Goal: Information Seeking & Learning: Learn about a topic

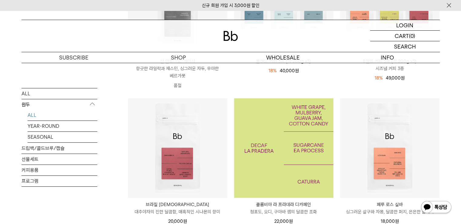
scroll to position [167, 0]
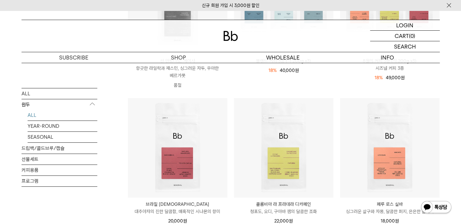
click at [450, 157] on div "SHOP 원두 ALL 원두 ALL YEAR-ROUND SEASONAL 드립백/콜드브루/캡슐 선물세트 커피용품 프로그램 원두 최신순" at bounding box center [230, 226] width 461 height 661
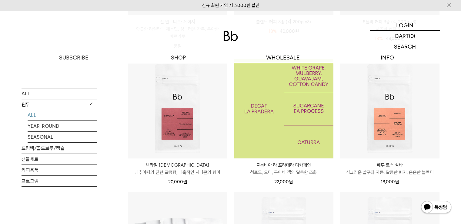
scroll to position [206, 0]
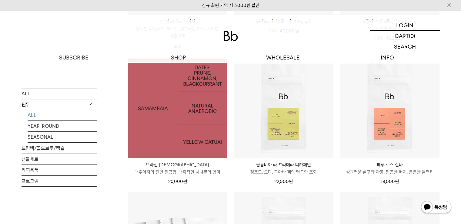
click at [196, 122] on img at bounding box center [177, 108] width 99 height 99
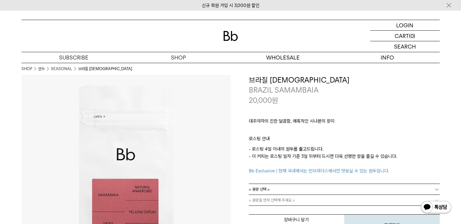
click at [233, 154] on div "**********" at bounding box center [335, 155] width 209 height 161
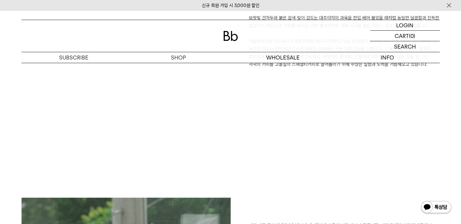
scroll to position [517, 0]
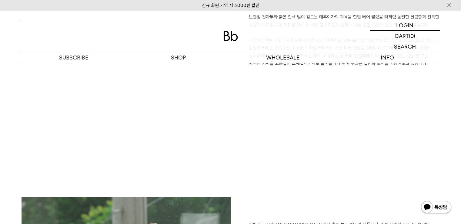
click at [323, 143] on div "대추야자, 건자두, 시나몬, 블랙커런트 보랏빛 건자두와 붉은 갈색 빛이 감도는 대추야자의 과육을 한입 베어 물었을 때처럼 농밀한 달콤함과 진득…" at bounding box center [231, 87] width 418 height 217
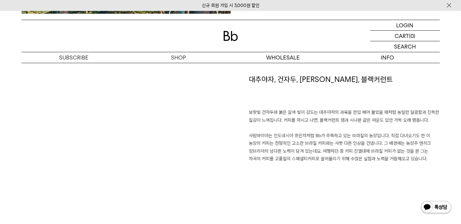
scroll to position [422, 0]
click at [321, 98] on h1 "대추야자, 건자두, 시나몬, 블랙커런트" at bounding box center [344, 91] width 191 height 35
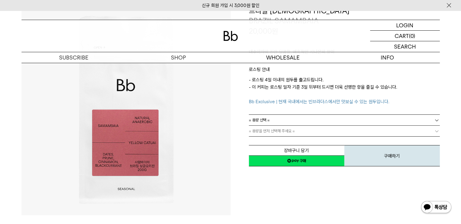
scroll to position [0, 0]
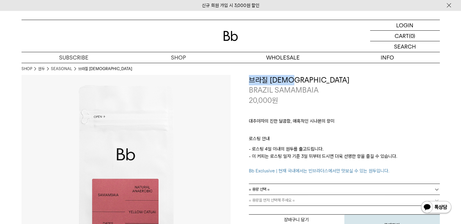
copy h3 "브라질 [DEMOGRAPHIC_DATA]"
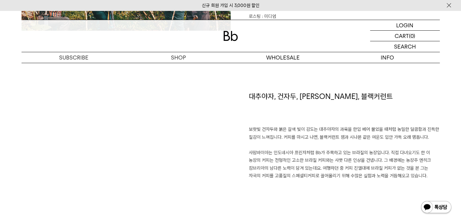
scroll to position [405, 0]
click at [254, 96] on h1 "대추야자, 건자두, 시나몬, 블랙커런트" at bounding box center [344, 108] width 191 height 35
drag, startPoint x: 254, startPoint y: 96, endPoint x: 269, endPoint y: 94, distance: 15.9
click at [269, 94] on h1 "대추야자, 건자두, 시나몬, 블랙커런트" at bounding box center [344, 108] width 191 height 35
click at [270, 94] on h1 "대추야자, 건자두, 시나몬, 블랙커런트" at bounding box center [344, 108] width 191 height 35
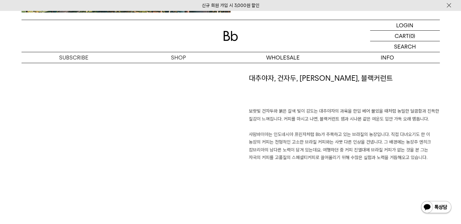
scroll to position [424, 0]
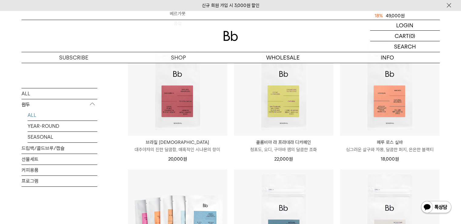
scroll to position [229, 0]
click at [406, 84] on div "신규 회원 가입 시 3,000원 할인 LOGIN 로그인 LOGIN 로그인 CART 장바구니 (0) SEARCH 검색 검색폼 ** 추천상품" at bounding box center [230, 196] width 461 height 829
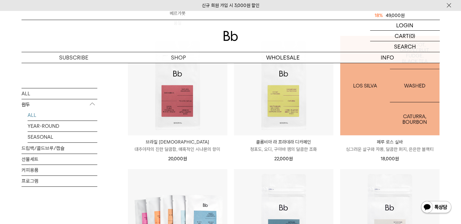
click at [397, 88] on img at bounding box center [389, 85] width 99 height 99
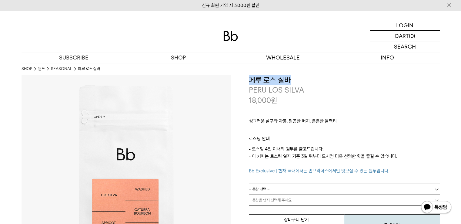
drag, startPoint x: 250, startPoint y: 80, endPoint x: 290, endPoint y: 78, distance: 40.4
click at [290, 78] on h3 "페루 로스 실바" at bounding box center [344, 80] width 191 height 10
copy h3 "페루 로스 실바"
click at [290, 78] on h3 "페루 로스 실바" at bounding box center [344, 80] width 191 height 10
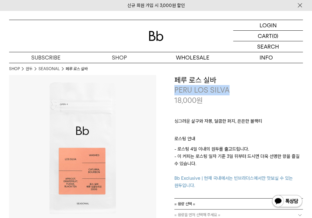
drag, startPoint x: 175, startPoint y: 86, endPoint x: 232, endPoint y: 94, distance: 57.8
click at [232, 94] on p "PERU LOS SILVA" at bounding box center [238, 90] width 129 height 10
copy p "PERU LOS SILVA"
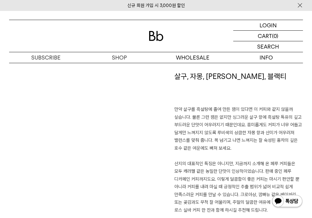
scroll to position [382, 0]
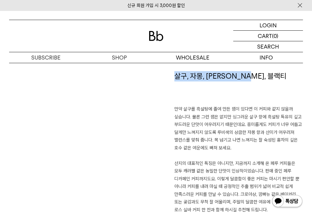
drag, startPoint x: 175, startPoint y: 77, endPoint x: 254, endPoint y: 78, distance: 78.5
click at [254, 78] on h1 "살구, 자몽, [PERSON_NAME], 블랙티" at bounding box center [238, 88] width 129 height 35
copy h1 "살구, 자몽, [PERSON_NAME], 블랙티"
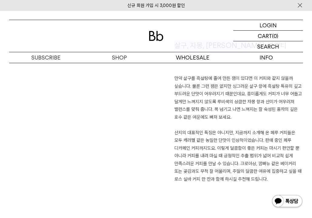
scroll to position [412, 0]
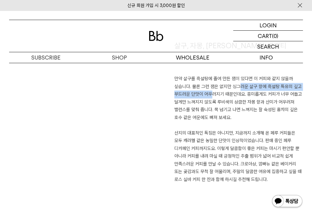
drag, startPoint x: 231, startPoint y: 86, endPoint x: 205, endPoint y: 95, distance: 27.8
click at [205, 95] on p "만약 살구를 흑설탕에 졸여 만든 잼이 있다면 이 커피와 같지 않을까 싶습니다. 물론 그런 잼은 없지만 싱그러운 살구 향에 흑설탕 특유의 깊고 …" at bounding box center [238, 129] width 129 height 108
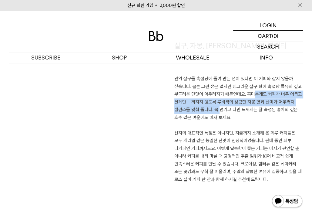
drag, startPoint x: 246, startPoint y: 94, endPoint x: 215, endPoint y: 111, distance: 35.4
click at [215, 111] on p "만약 살구를 흑설탕에 졸여 만든 잼이 있다면 이 커피와 같지 않을까 싶습니다. 물론 그런 잼은 없지만 싱그러운 살구 향에 흑설탕 특유의 깊고 …" at bounding box center [238, 129] width 129 height 108
copy p "흥미롭게도 커피가 너무 어둡고 달게만 느껴지지 않도록 루비색의 상큼한 자몽 향과 산미가 어우러져 밸런스를 맞춰 줍니다."
click at [218, 103] on p "만약 살구를 흑설탕에 졸여 만든 잼이 있다면 이 커피와 같지 않을까 싶습니다. 물론 그런 잼은 없지만 싱그러운 살구 향에 흑설탕 특유의 깊고 …" at bounding box center [238, 129] width 129 height 108
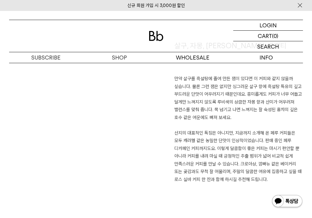
drag, startPoint x: 218, startPoint y: 103, endPoint x: 231, endPoint y: 118, distance: 19.8
click at [231, 118] on p "만약 살구를 흑설탕에 졸여 만든 잼이 있다면 이 커피와 같지 않을까 싶습니다. 물론 그런 잼은 없지만 싱그러운 살구 향에 흑설탕 특유의 깊고 …" at bounding box center [238, 129] width 129 height 108
copy p "루비색의 상큼한 자몽 향과 산미가 어우러져 밸런스를 맞춰 줍니다. 목 넘기고 나면 느껴지는 잘 숙성된 홍차의 깊은 호수 같은 여운에도 빠져 보…"
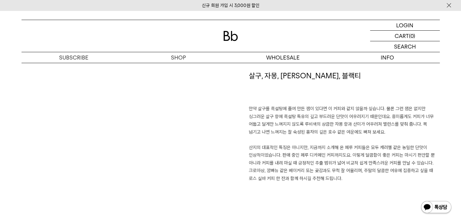
scroll to position [426, 0]
click at [281, 176] on p "만약 살구를 흑설탕에 졸여 만든 잼이 있다면 이 커피와 같지 않을까 싶습니다. 물론 그런 잼은 없지만 싱그러운 살구 향에 흑설탕 특유의 깊고 …" at bounding box center [344, 143] width 191 height 77
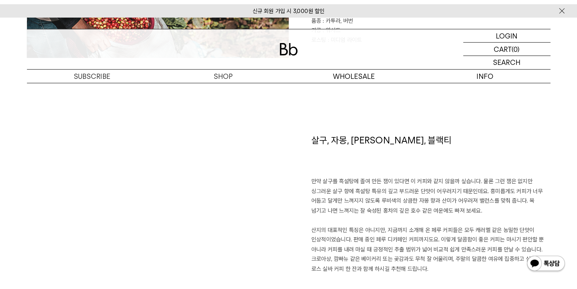
scroll to position [393, 0]
